Goal: Task Accomplishment & Management: Complete application form

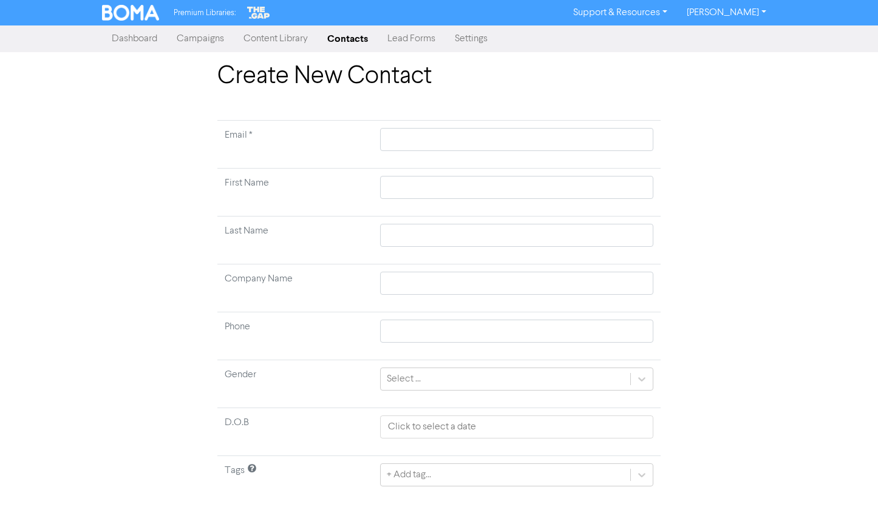
drag, startPoint x: 303, startPoint y: 34, endPoint x: 311, endPoint y: 33, distance: 7.3
click at [305, 33] on link "Content Library" at bounding box center [276, 39] width 84 height 24
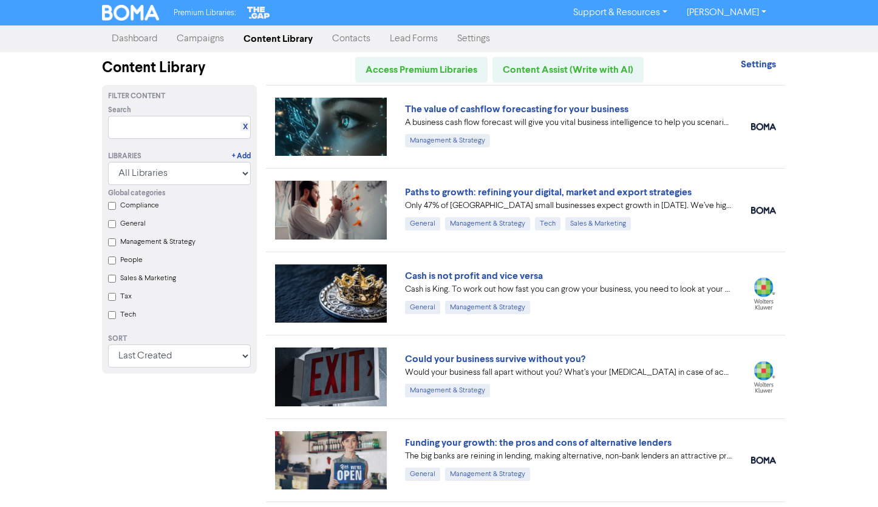
click at [359, 43] on link "Contacts" at bounding box center [351, 39] width 58 height 24
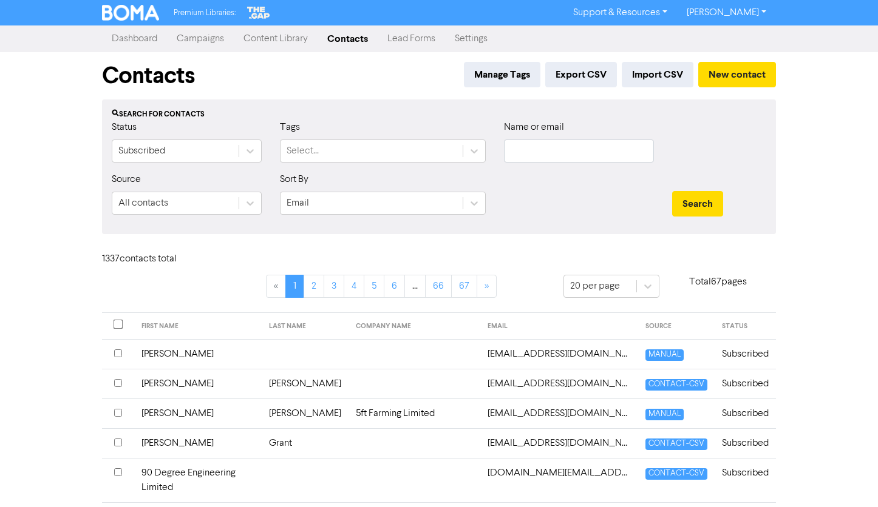
click at [551, 135] on label "Name or email" at bounding box center [534, 127] width 60 height 15
drag, startPoint x: 544, startPoint y: 143, endPoint x: 551, endPoint y: 143, distance: 7.3
click at [546, 143] on input "text" at bounding box center [579, 151] width 150 height 23
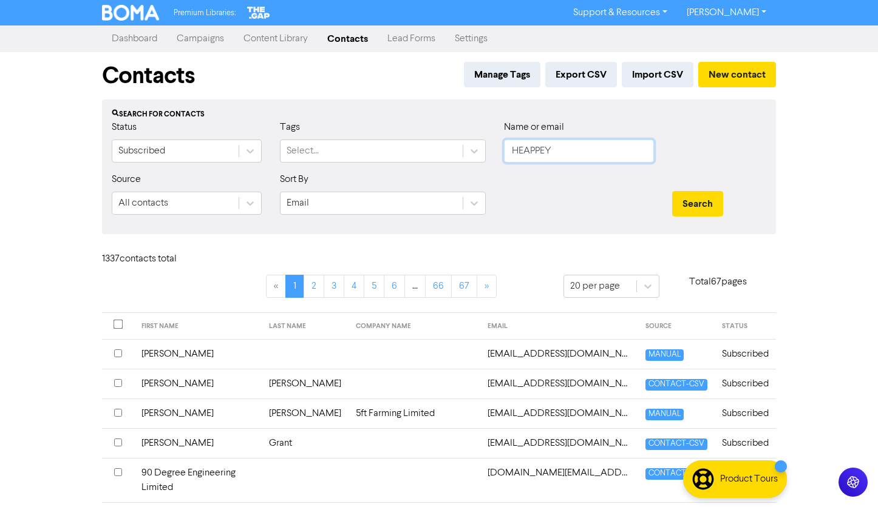
type input "HEAPPEY"
click at [672, 191] on button "Search" at bounding box center [697, 203] width 51 height 25
